Goal: Task Accomplishment & Management: Use online tool/utility

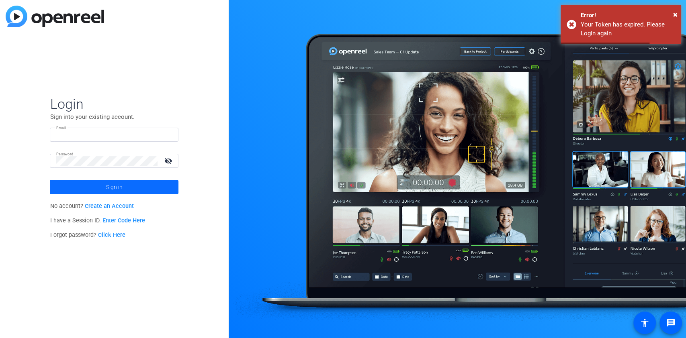
type input "[EMAIL_ADDRESS][DOMAIN_NAME]"
click at [161, 189] on span at bounding box center [114, 187] width 129 height 19
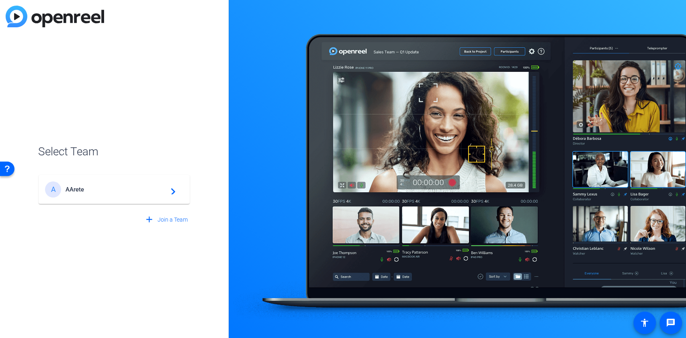
click at [96, 205] on div "add Join a Team" at bounding box center [114, 216] width 153 height 23
click at [96, 194] on div "A AArete navigate_next" at bounding box center [114, 190] width 138 height 16
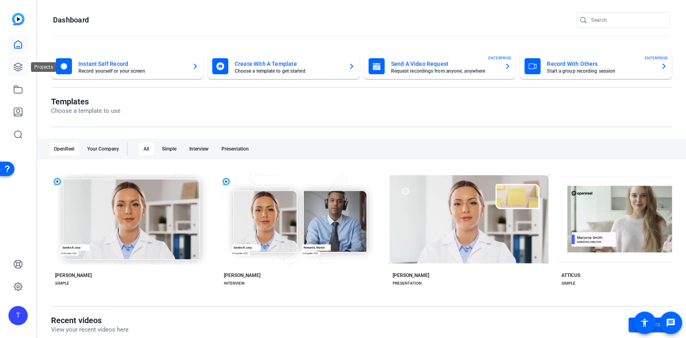
click at [19, 64] on icon at bounding box center [18, 67] width 10 height 10
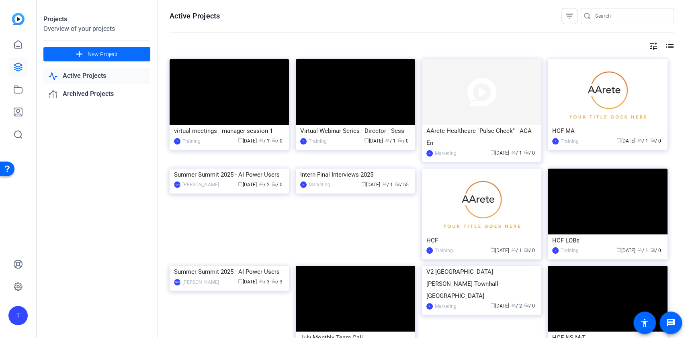
click at [118, 54] on span at bounding box center [96, 54] width 107 height 19
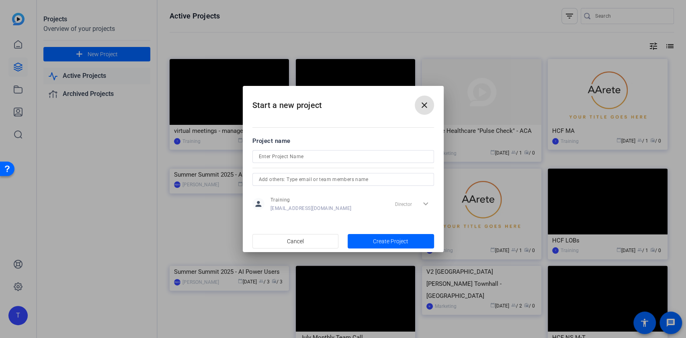
click at [325, 160] on input at bounding box center [343, 157] width 169 height 10
click at [303, 235] on mat-dialog-actions "Cancel Create Project" at bounding box center [343, 241] width 201 height 22
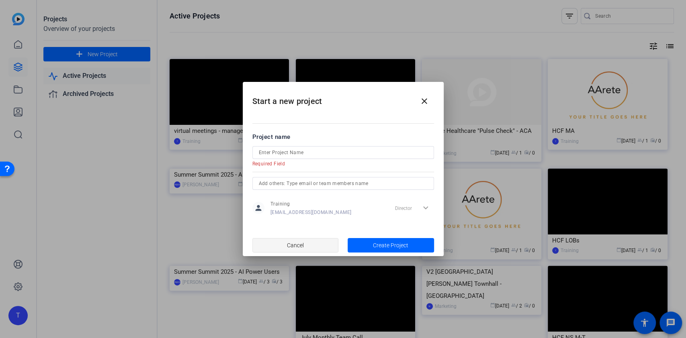
click at [296, 240] on span "Cancel" at bounding box center [295, 245] width 17 height 15
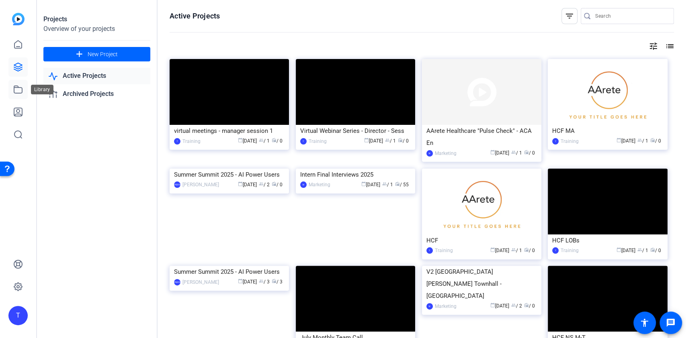
click at [10, 89] on link at bounding box center [17, 89] width 19 height 19
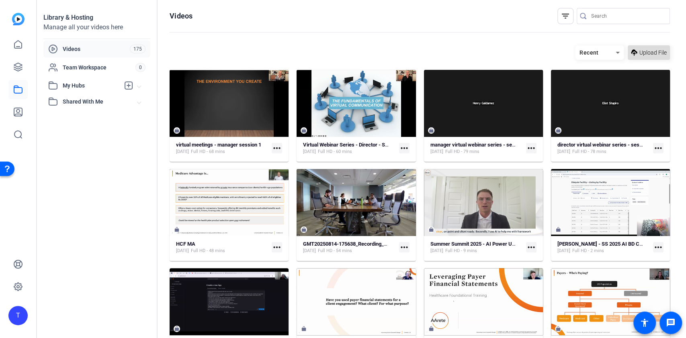
click at [640, 47] on span at bounding box center [649, 52] width 42 height 19
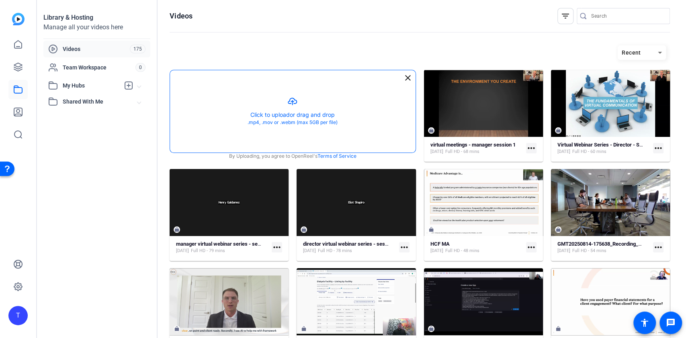
click at [324, 94] on button "button" at bounding box center [293, 111] width 246 height 82
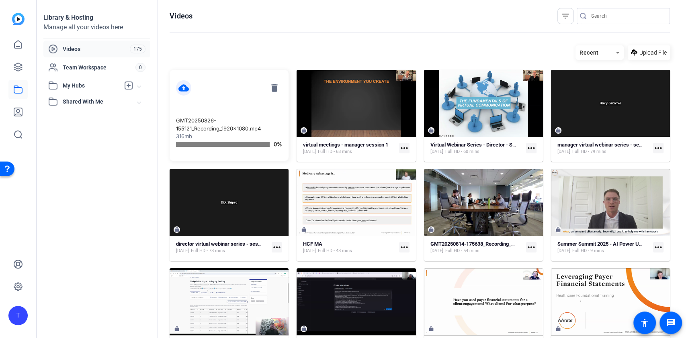
click at [231, 35] on openreel-divider-bar at bounding box center [420, 32] width 500 height 17
